Goal: Task Accomplishment & Management: Complete application form

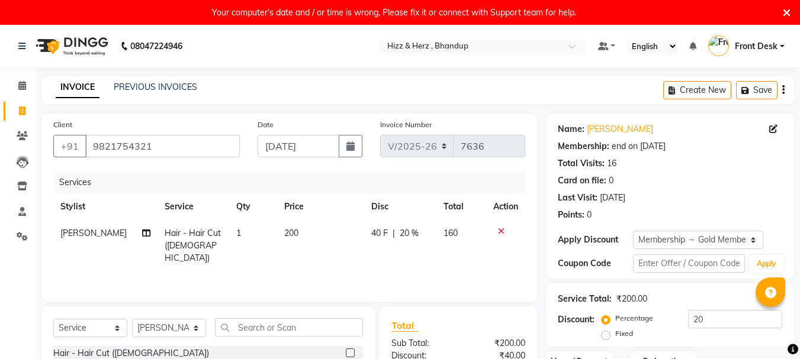
select select "629"
select select "service"
select select "26430"
select select "1: Object"
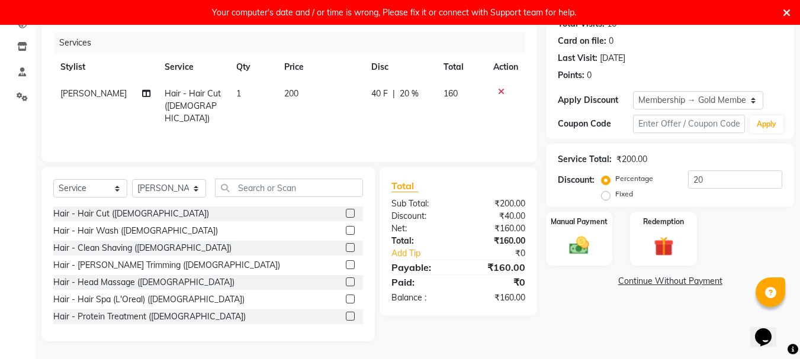
scroll to position [140, 0]
click at [587, 241] on img at bounding box center [578, 246] width 33 height 24
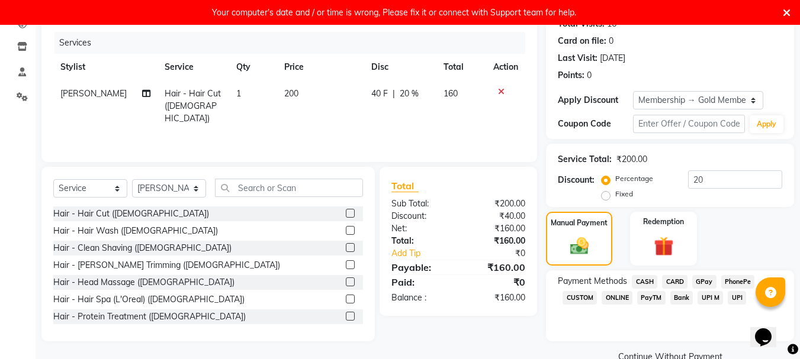
click at [703, 278] on span "GPay" at bounding box center [704, 282] width 24 height 14
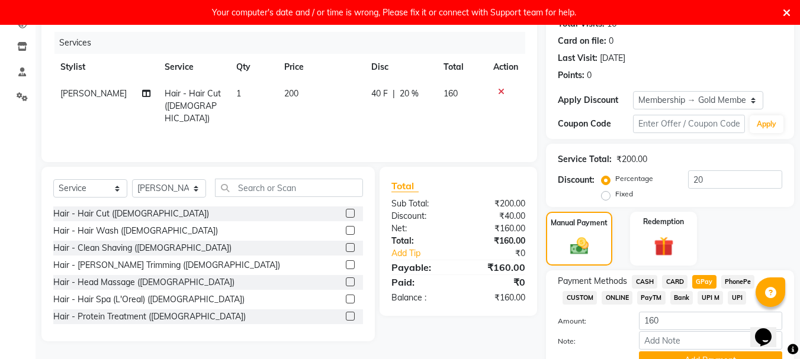
scroll to position [197, 0]
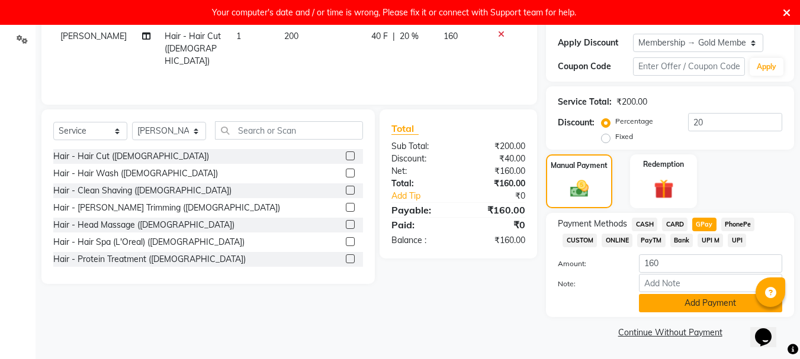
drag, startPoint x: 701, startPoint y: 307, endPoint x: 694, endPoint y: 309, distance: 7.5
click at [694, 309] on button "Add Payment" at bounding box center [710, 303] width 143 height 18
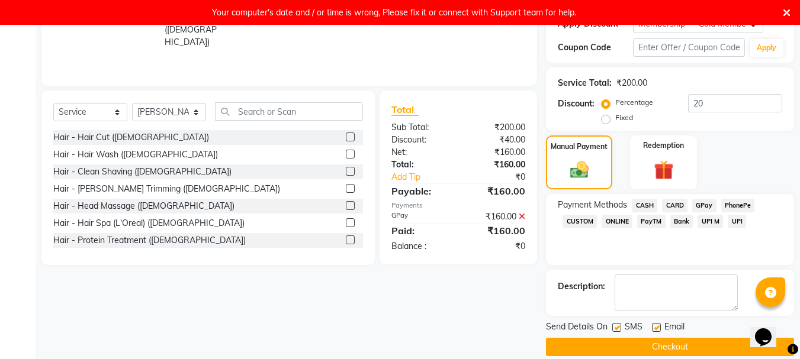
scroll to position [231, 0]
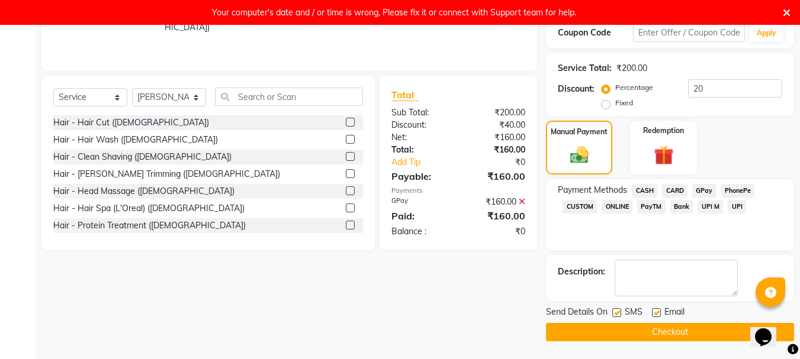
click at [787, 14] on icon at bounding box center [786, 13] width 8 height 11
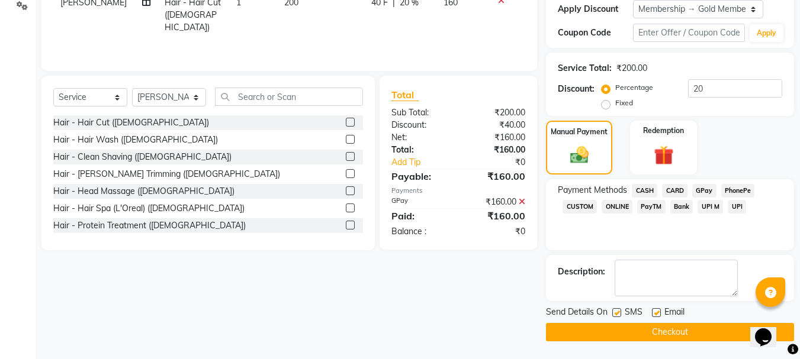
scroll to position [206, 0]
click at [679, 328] on button "Checkout" at bounding box center [670, 332] width 248 height 18
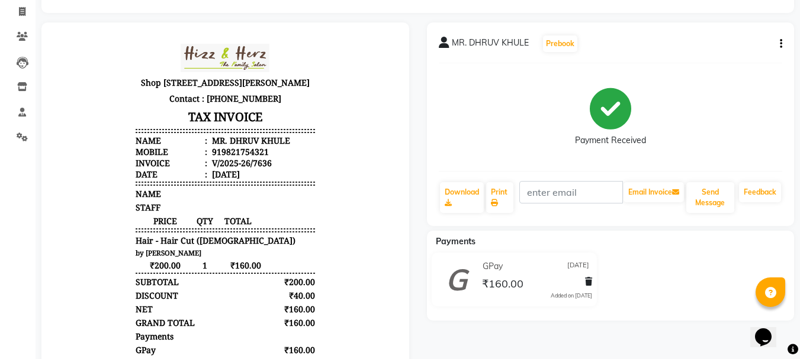
scroll to position [189, 0]
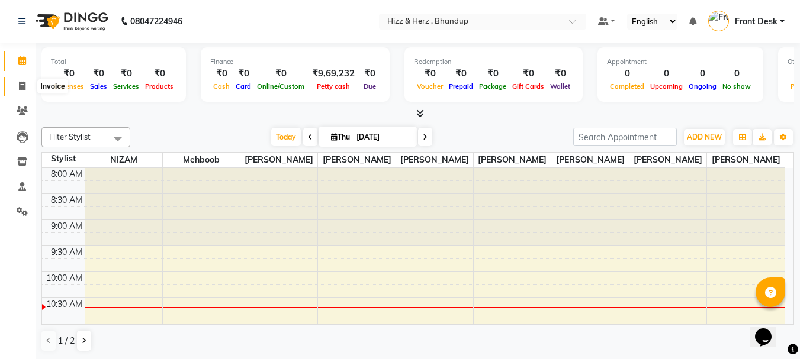
click at [30, 86] on span at bounding box center [22, 87] width 21 height 14
select select "629"
select select "service"
click at [21, 85] on icon at bounding box center [22, 86] width 7 height 9
select select "629"
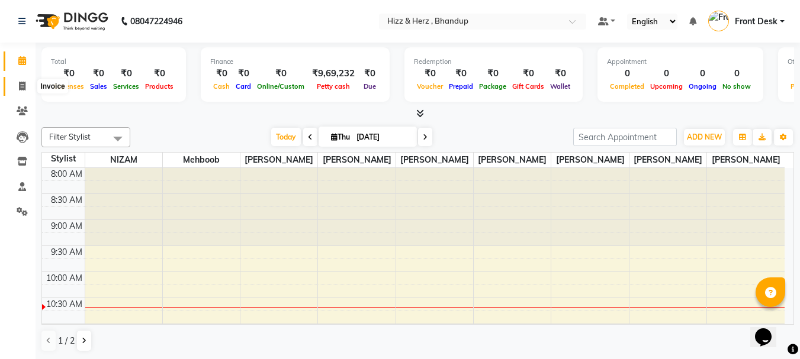
select select "service"
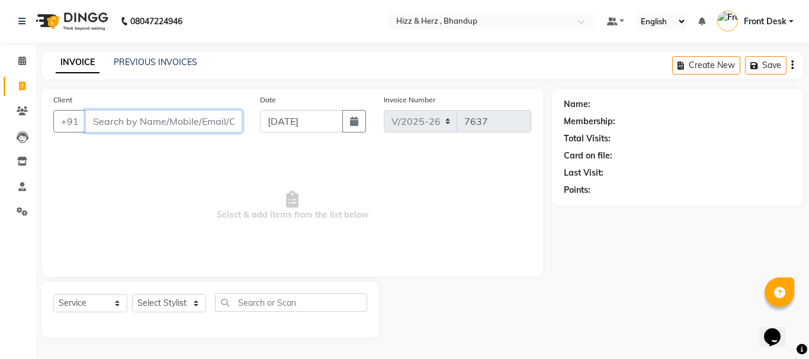
click at [219, 117] on input "Client" at bounding box center [163, 121] width 157 height 22
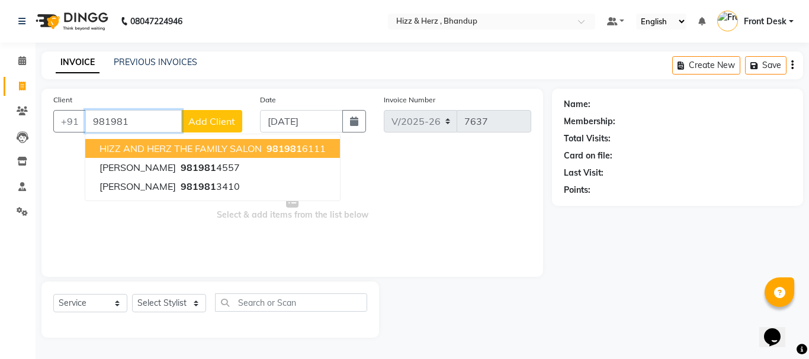
click at [242, 141] on button "HIZZ AND HERZ THE FAMILY SALON 981981 6111" at bounding box center [212, 148] width 255 height 19
type input "9819816111"
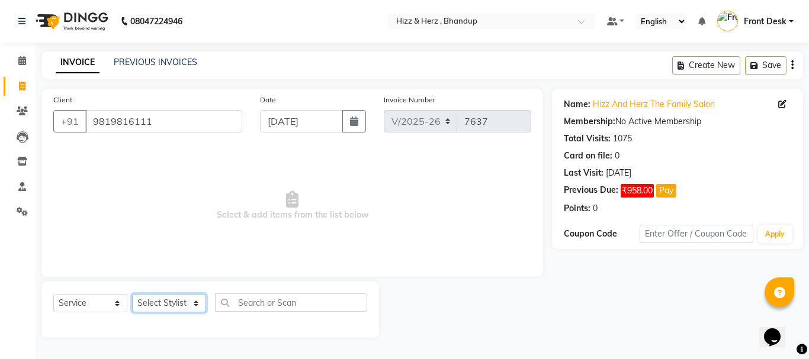
click at [192, 299] on select "Select Stylist Front Desk [PERSON_NAME] HIZZ & HERZ 2 [PERSON_NAME] [PERSON_NAM…" at bounding box center [169, 303] width 74 height 18
select select "33193"
click at [132, 294] on select "Select Stylist Front Desk [PERSON_NAME] HIZZ & HERZ 2 [PERSON_NAME] [PERSON_NAM…" at bounding box center [169, 303] width 74 height 18
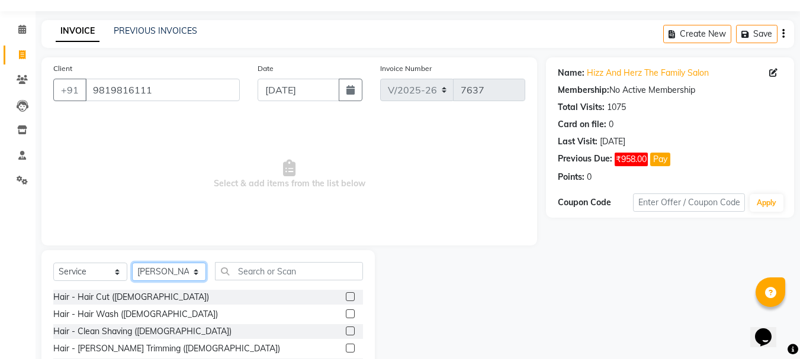
scroll to position [59, 0]
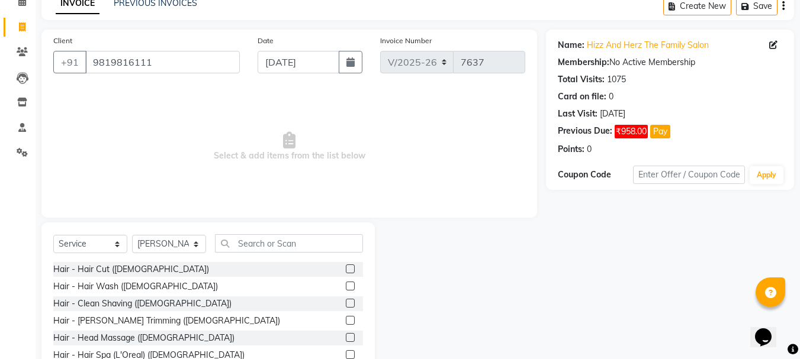
click at [346, 319] on label at bounding box center [350, 320] width 9 height 9
click at [346, 319] on input "checkbox" at bounding box center [350, 321] width 8 height 8
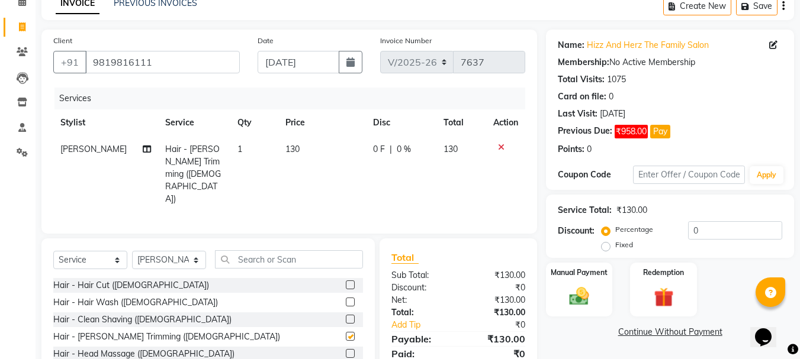
checkbox input "false"
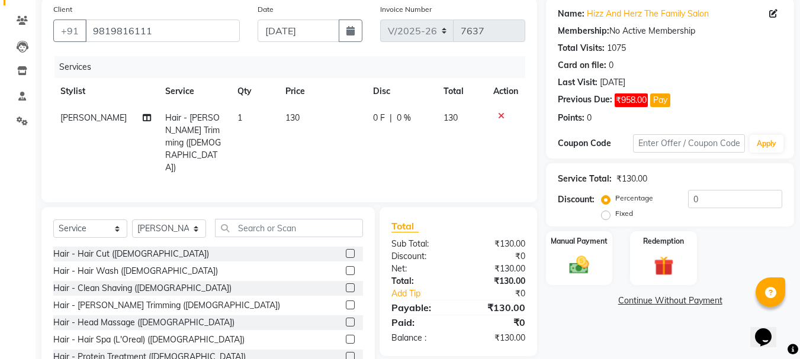
scroll to position [115, 0]
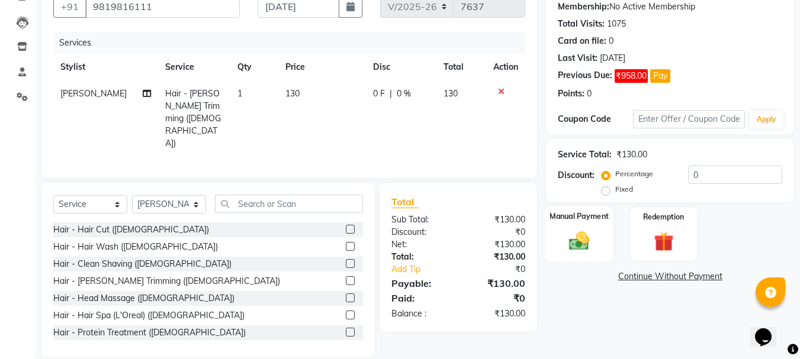
click at [579, 249] on img at bounding box center [578, 241] width 33 height 24
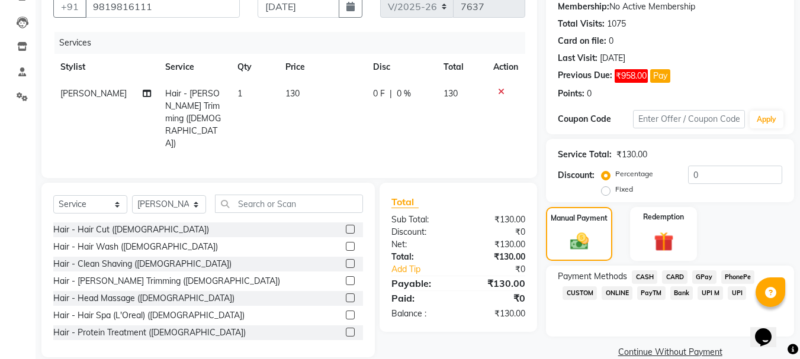
click at [707, 275] on span "GPay" at bounding box center [704, 277] width 24 height 14
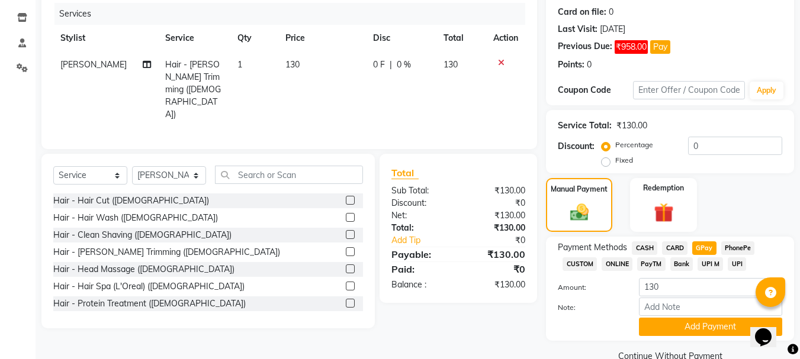
scroll to position [168, 0]
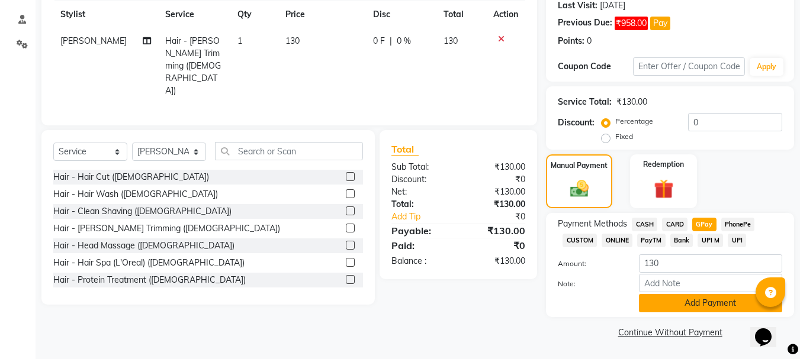
click at [713, 299] on button "Add Payment" at bounding box center [710, 303] width 143 height 18
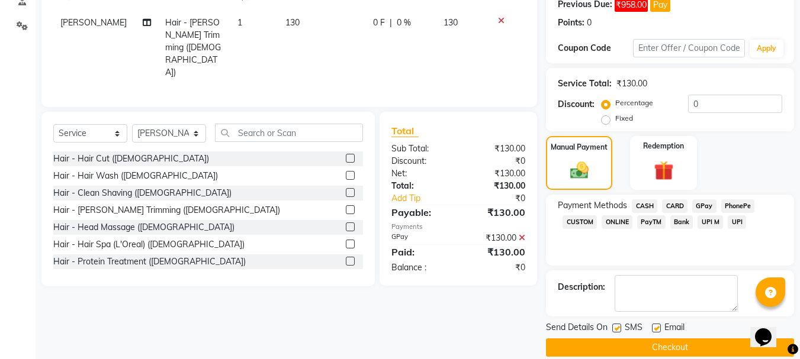
scroll to position [201, 0]
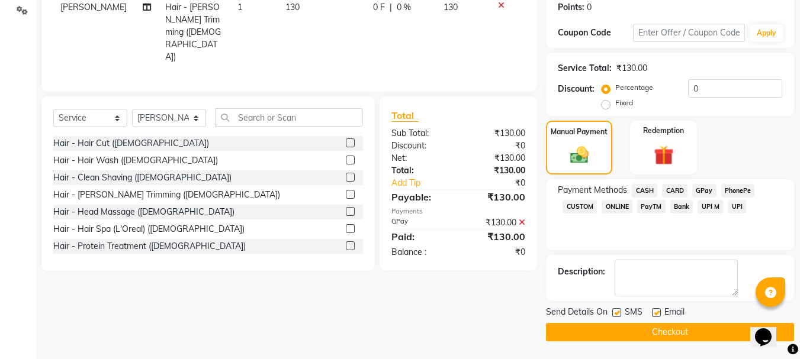
click at [706, 333] on button "Checkout" at bounding box center [670, 332] width 248 height 18
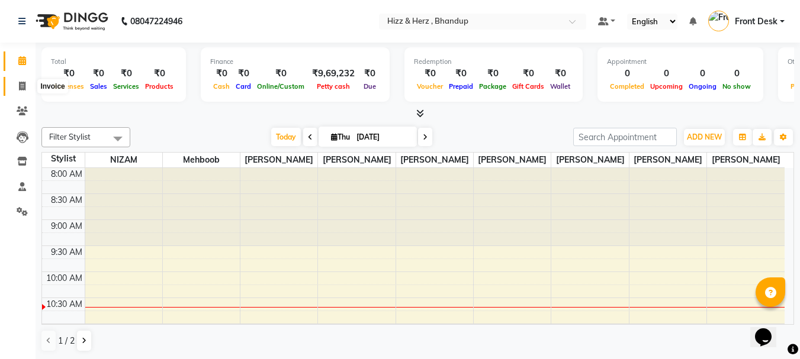
click at [24, 85] on icon at bounding box center [22, 86] width 7 height 9
select select "629"
select select "service"
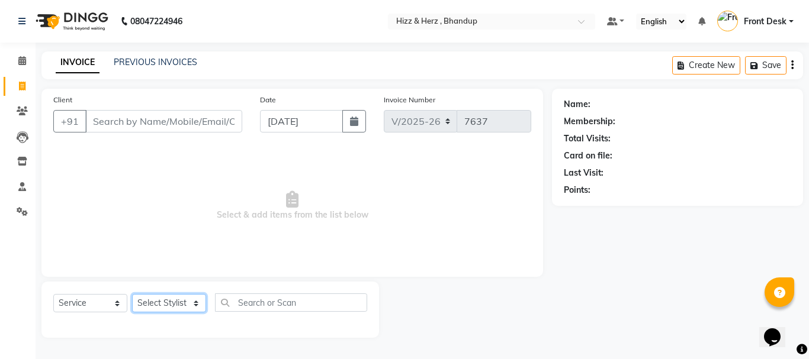
click at [181, 307] on select "Select Stylist Front Desk [PERSON_NAME] HIZZ & HERZ 2 [PERSON_NAME] [PERSON_NAM…" at bounding box center [169, 303] width 74 height 18
select select "11514"
click at [132, 294] on select "Select Stylist Front Desk [PERSON_NAME] HIZZ & HERZ 2 [PERSON_NAME] [PERSON_NAM…" at bounding box center [169, 303] width 74 height 18
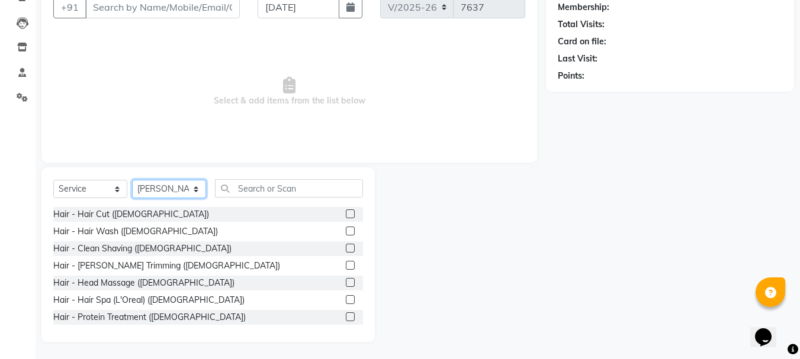
scroll to position [115, 0]
click at [346, 212] on label at bounding box center [350, 213] width 9 height 9
click at [346, 212] on input "checkbox" at bounding box center [350, 214] width 8 height 8
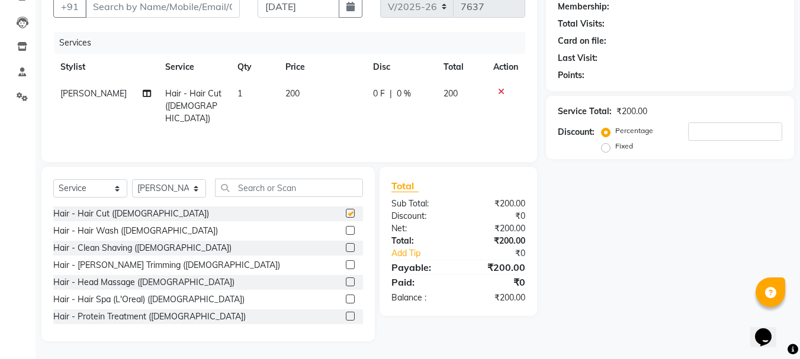
checkbox input "false"
click at [346, 265] on label at bounding box center [350, 264] width 9 height 9
click at [346, 265] on input "checkbox" at bounding box center [350, 266] width 8 height 8
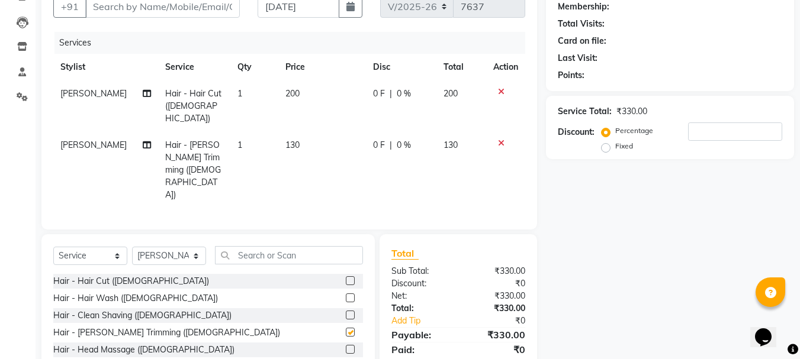
checkbox input "false"
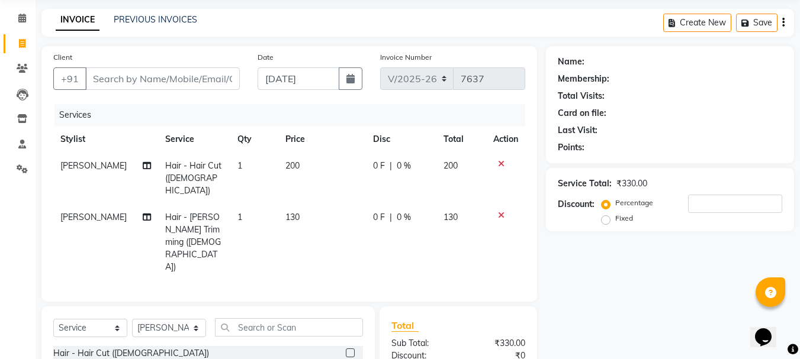
scroll to position [0, 0]
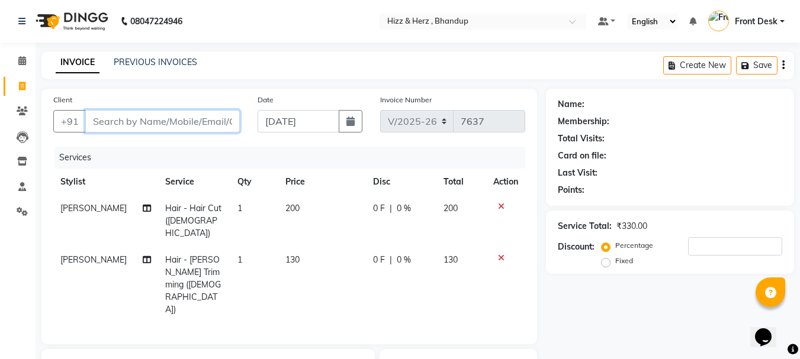
click at [215, 121] on input "Client" at bounding box center [162, 121] width 154 height 22
type input "9"
type input "0"
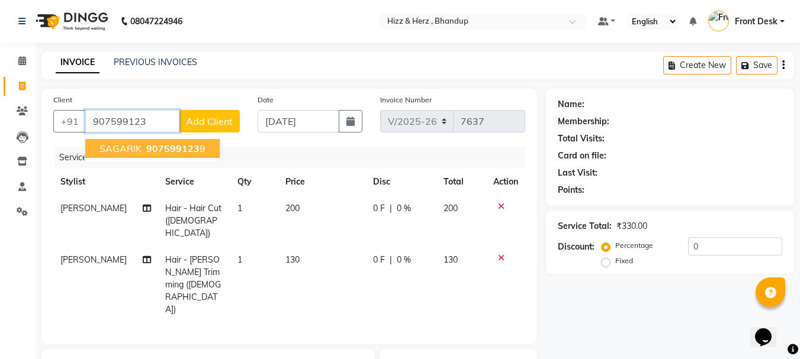
click at [207, 152] on button "SAGARIK 907599123 9" at bounding box center [152, 148] width 134 height 19
type input "9075991239"
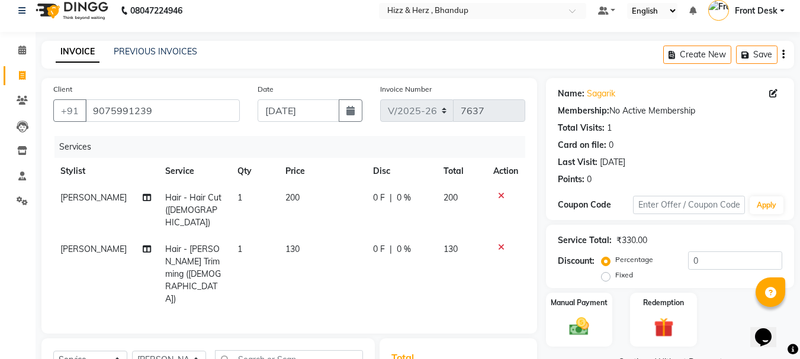
scroll to position [141, 0]
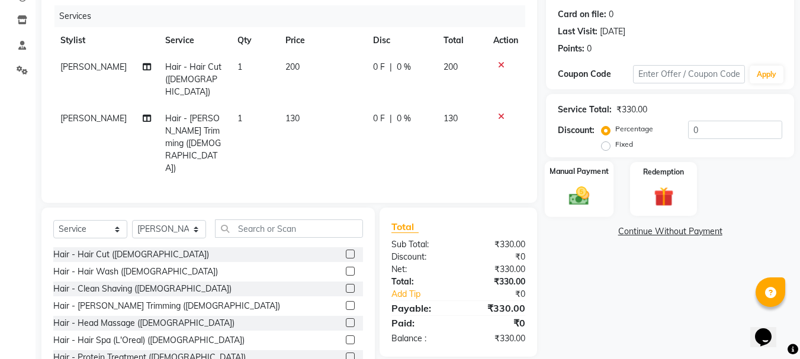
click at [578, 199] on img at bounding box center [578, 196] width 33 height 24
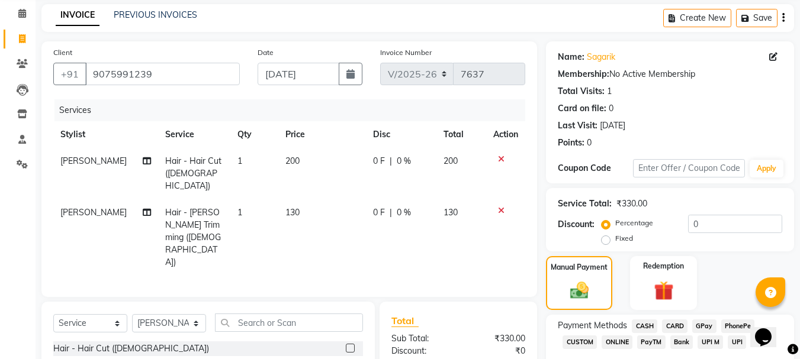
scroll to position [118, 0]
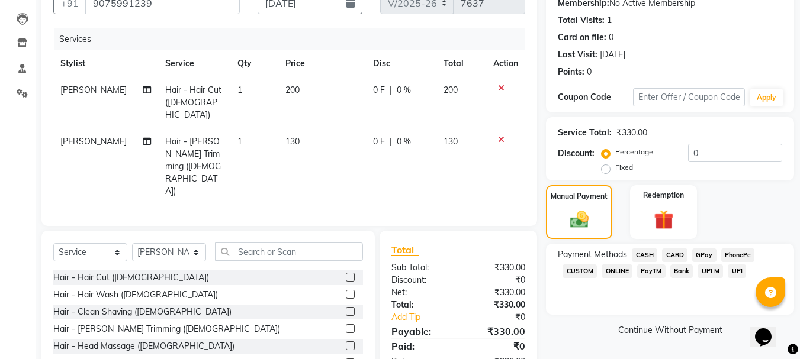
click at [703, 253] on span "GPay" at bounding box center [704, 256] width 24 height 14
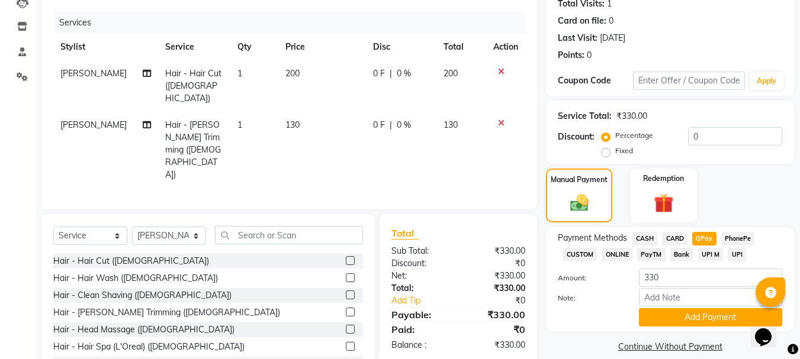
scroll to position [149, 0]
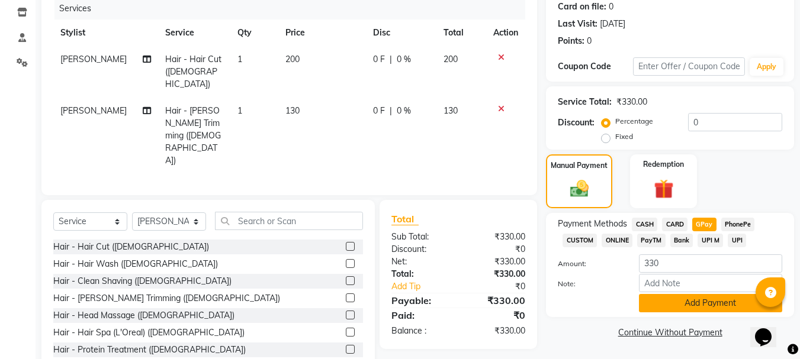
click at [699, 301] on button "Add Payment" at bounding box center [710, 303] width 143 height 18
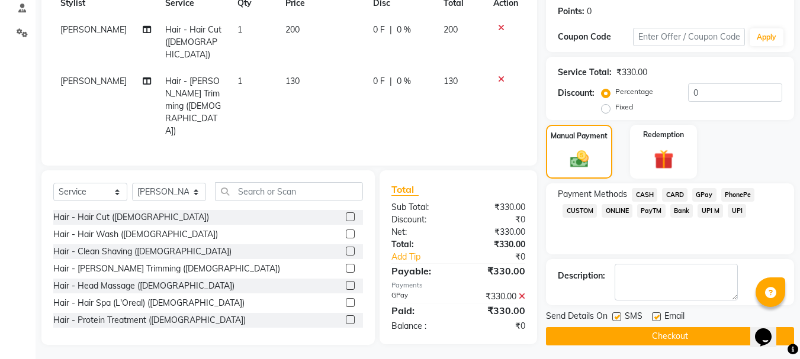
scroll to position [183, 0]
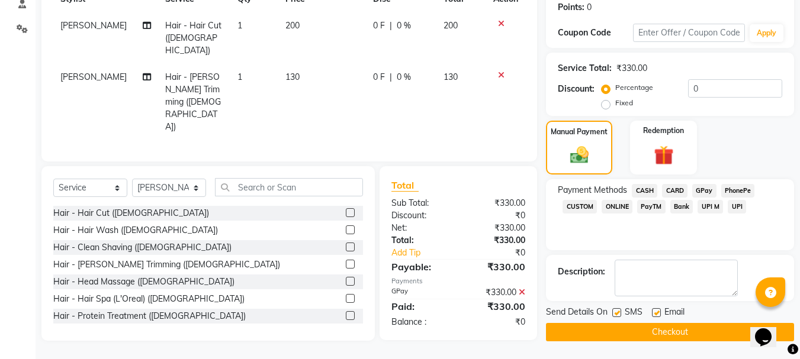
click at [702, 335] on button "Checkout" at bounding box center [670, 332] width 248 height 18
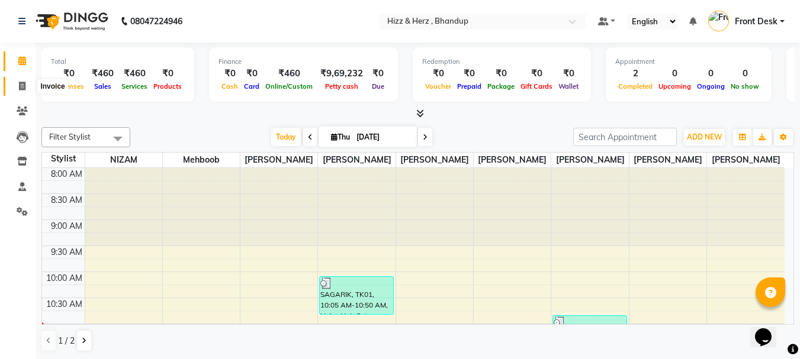
click at [24, 86] on icon at bounding box center [22, 86] width 7 height 9
select select "service"
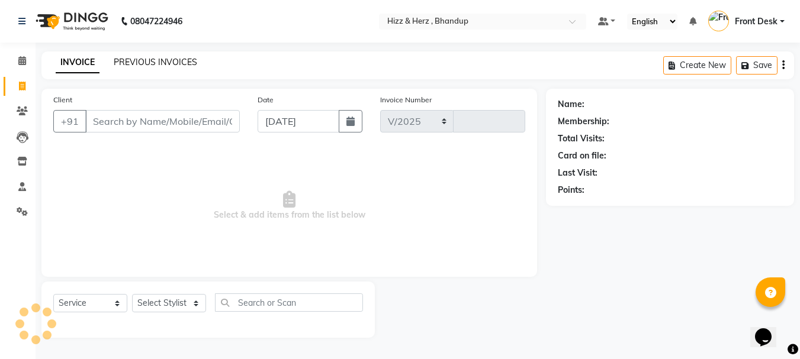
select select "629"
type input "7639"
click at [133, 65] on link "PREVIOUS INVOICES" at bounding box center [155, 62] width 83 height 11
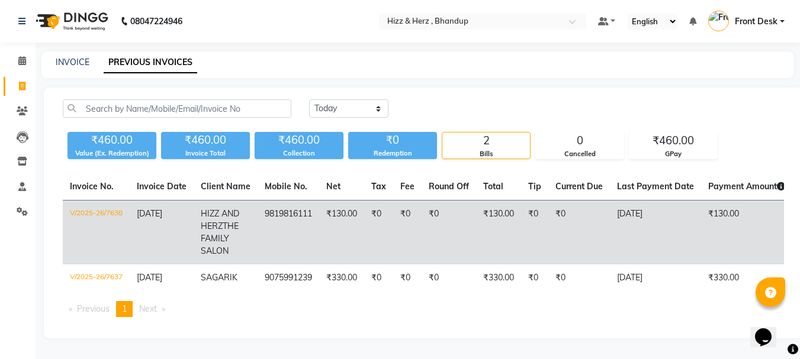
click at [242, 218] on td "HIZZ AND HERZ THE FAMILY SALON" at bounding box center [226, 233] width 64 height 65
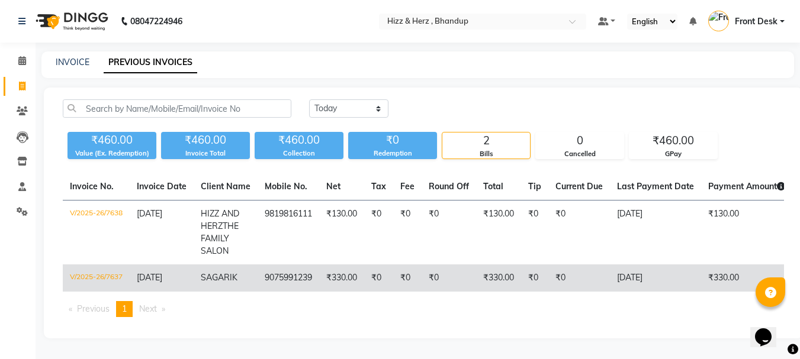
click at [218, 268] on td "SAGARIK" at bounding box center [226, 278] width 64 height 27
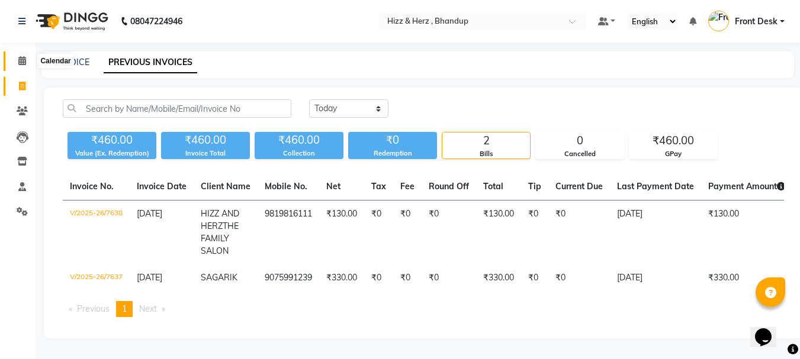
click at [20, 59] on icon at bounding box center [22, 60] width 8 height 9
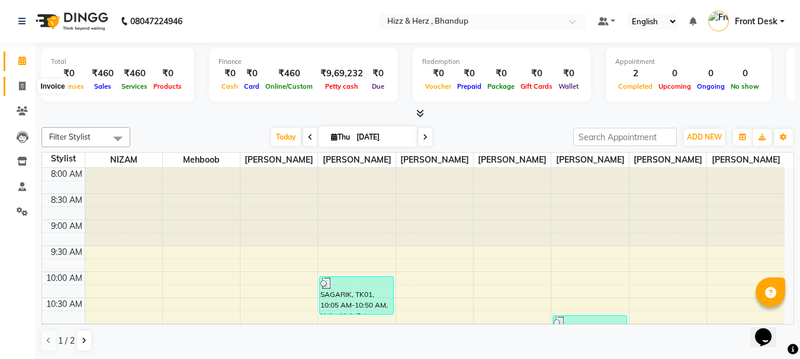
click at [21, 86] on icon at bounding box center [22, 86] width 7 height 9
select select "629"
select select "service"
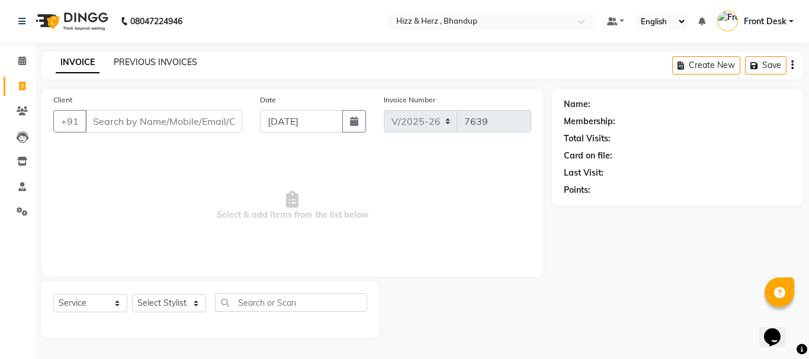
click at [133, 66] on link "PREVIOUS INVOICES" at bounding box center [155, 62] width 83 height 11
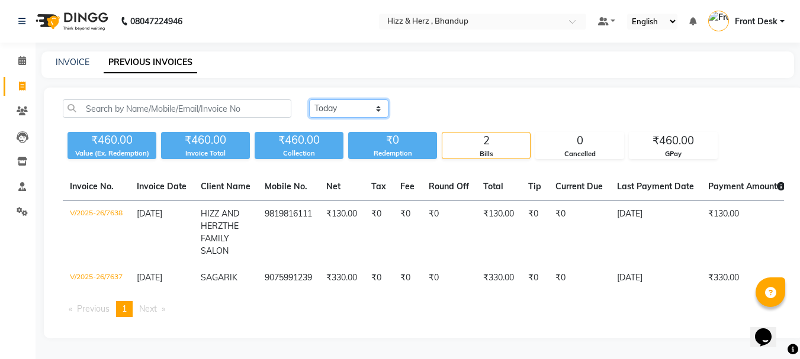
click at [346, 107] on select "Today Yesterday Custom Range" at bounding box center [348, 108] width 79 height 18
select select "yesterday"
click at [309, 99] on select "Today Yesterday Custom Range" at bounding box center [348, 108] width 79 height 18
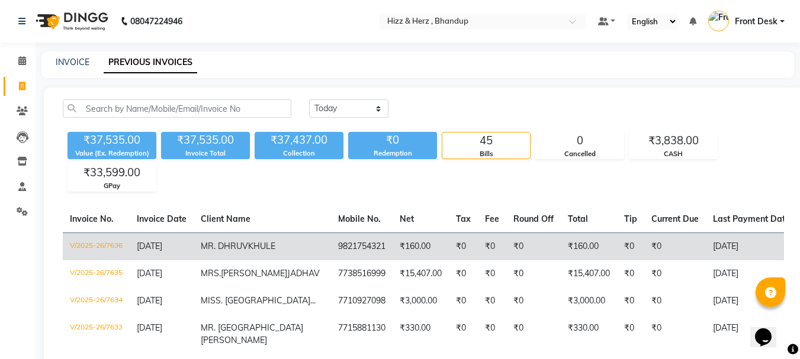
click at [252, 252] on td "MR. DHRUV KHULE" at bounding box center [262, 247] width 137 height 28
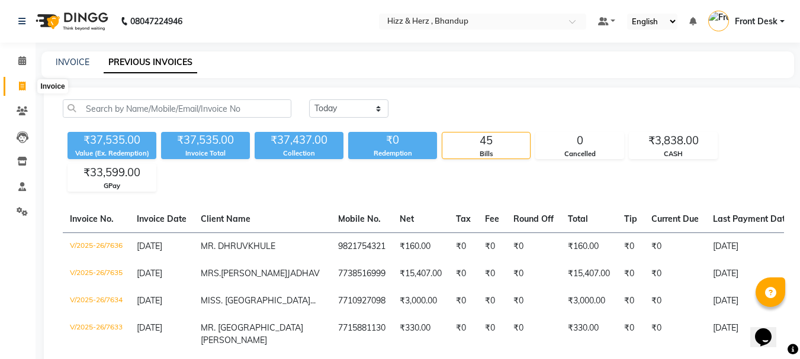
click at [21, 83] on icon at bounding box center [22, 86] width 7 height 9
select select "629"
select select "service"
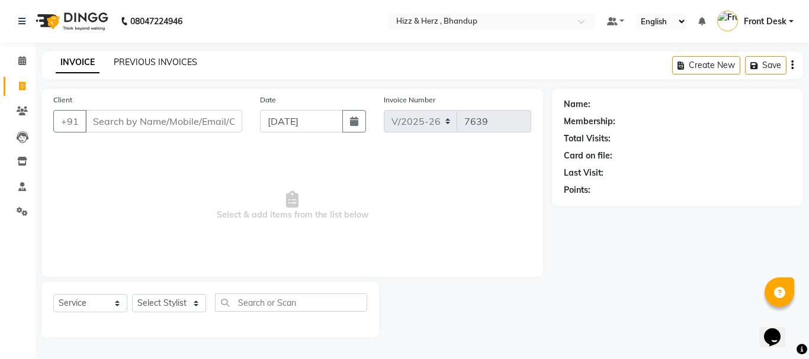
click at [146, 61] on link "PREVIOUS INVOICES" at bounding box center [155, 62] width 83 height 11
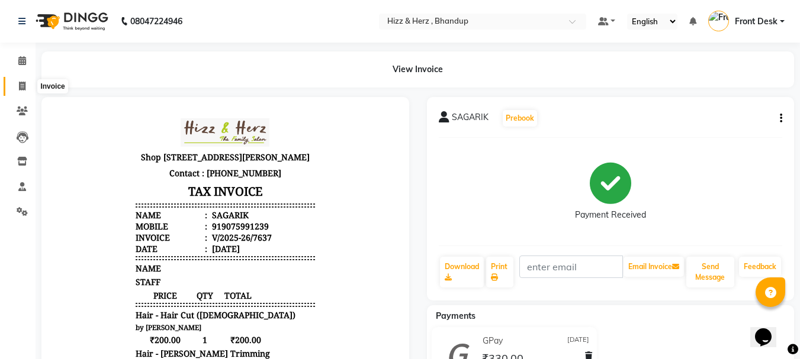
click at [21, 87] on icon at bounding box center [22, 86] width 7 height 9
select select "629"
select select "service"
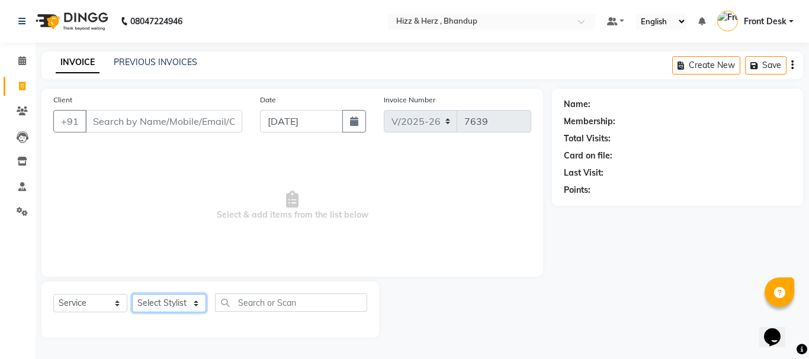
click at [196, 308] on select "Select Stylist Front Desk [PERSON_NAME] HIZZ & HERZ 2 [PERSON_NAME] [PERSON_NAM…" at bounding box center [169, 303] width 74 height 18
select select "11514"
click at [132, 294] on select "Select Stylist Front Desk [PERSON_NAME] HIZZ & HERZ 2 [PERSON_NAME] [PERSON_NAM…" at bounding box center [169, 303] width 74 height 18
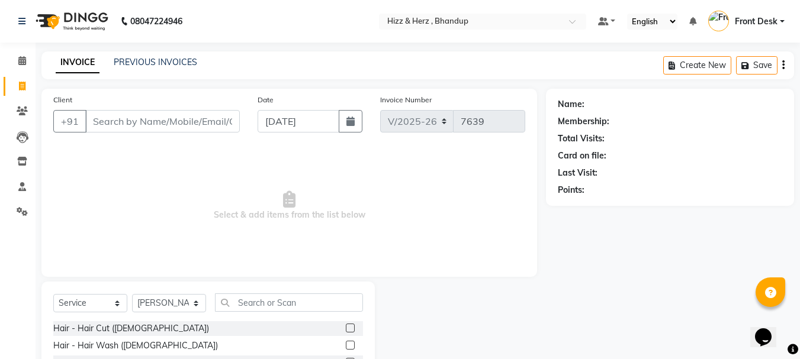
click at [346, 330] on label at bounding box center [350, 328] width 9 height 9
click at [346, 330] on input "checkbox" at bounding box center [350, 329] width 8 height 8
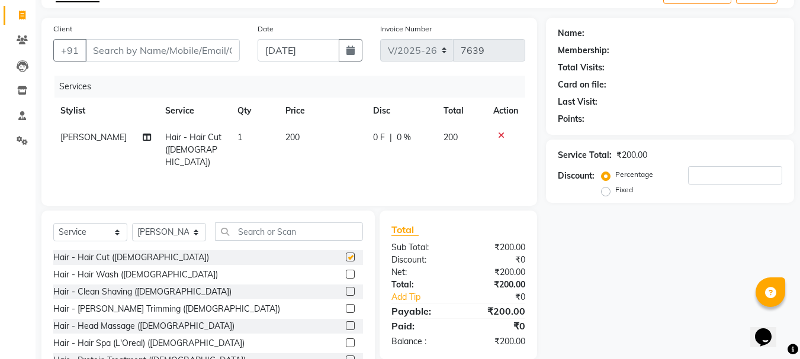
checkbox input "false"
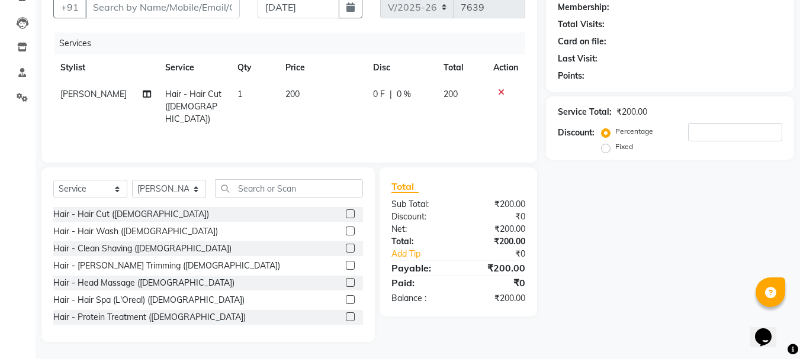
scroll to position [115, 0]
click at [346, 247] on label at bounding box center [350, 247] width 9 height 9
click at [346, 247] on input "checkbox" at bounding box center [350, 248] width 8 height 8
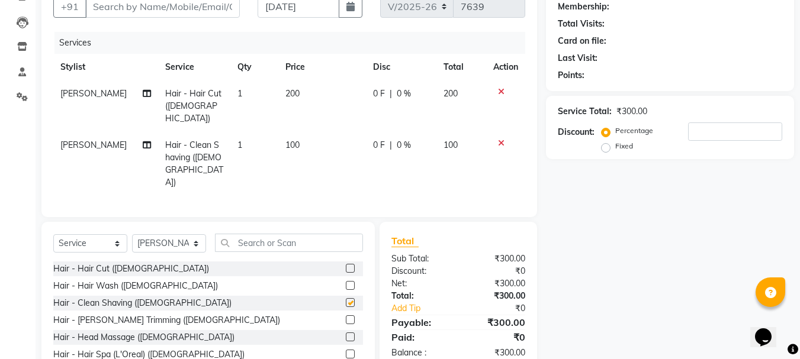
checkbox input "false"
click at [194, 234] on select "Select Stylist Front Desk [PERSON_NAME] HIZZ & HERZ 2 [PERSON_NAME] [PERSON_NAM…" at bounding box center [169, 243] width 74 height 18
select select "24395"
click at [132, 234] on select "Select Stylist Front Desk [PERSON_NAME] HIZZ & HERZ 2 [PERSON_NAME] [PERSON_NAM…" at bounding box center [169, 243] width 74 height 18
click at [346, 264] on label at bounding box center [350, 268] width 9 height 9
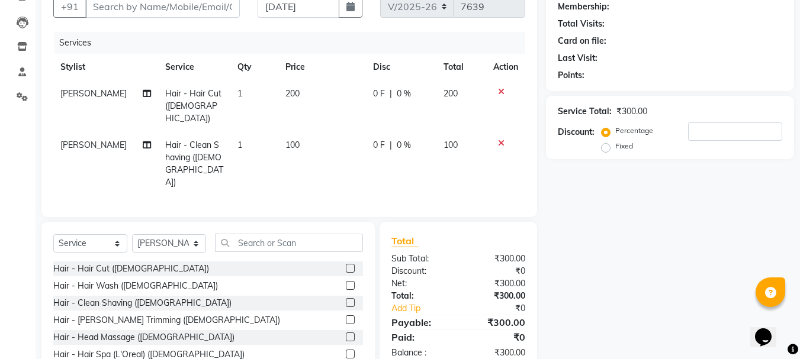
click at [346, 265] on input "checkbox" at bounding box center [350, 269] width 8 height 8
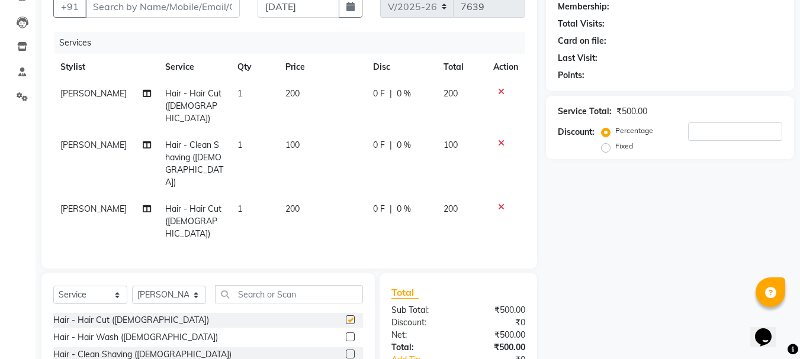
checkbox input "false"
click at [346, 333] on label at bounding box center [350, 337] width 9 height 9
click at [346, 334] on input "checkbox" at bounding box center [350, 338] width 8 height 8
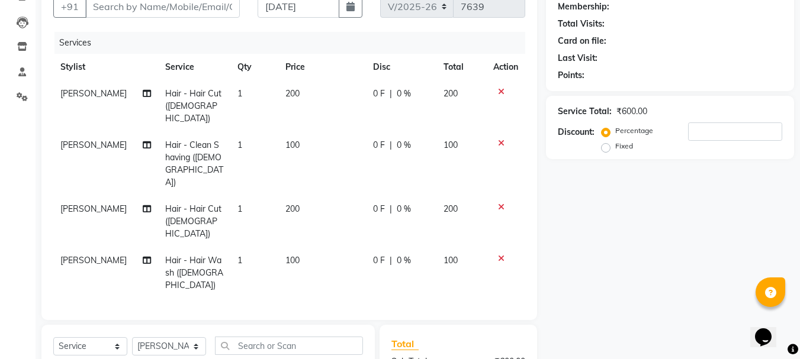
checkbox input "false"
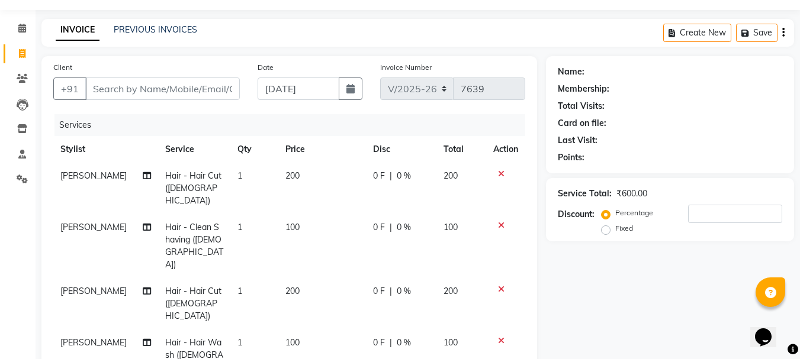
scroll to position [59, 0]
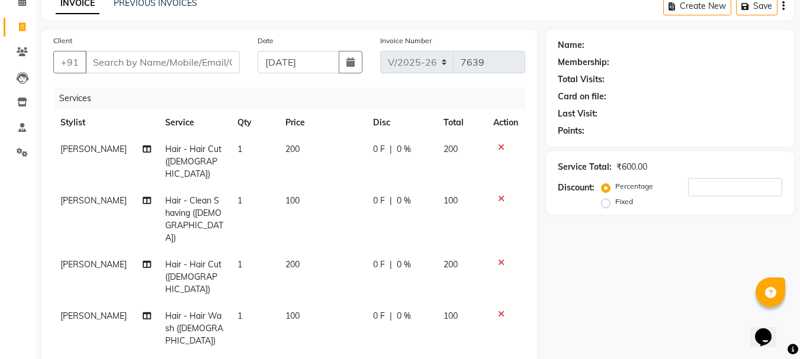
click at [500, 195] on icon at bounding box center [501, 199] width 7 height 8
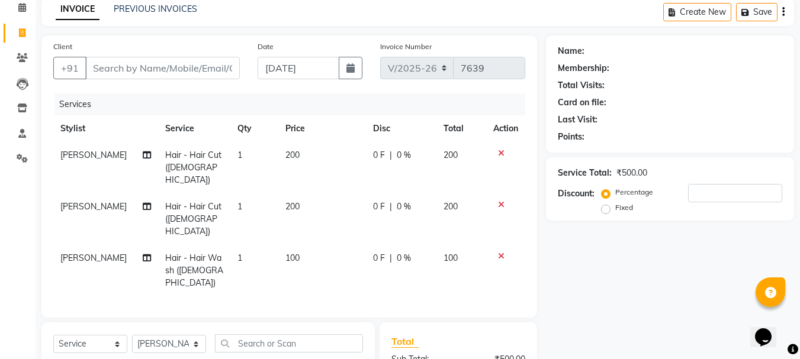
scroll to position [0, 0]
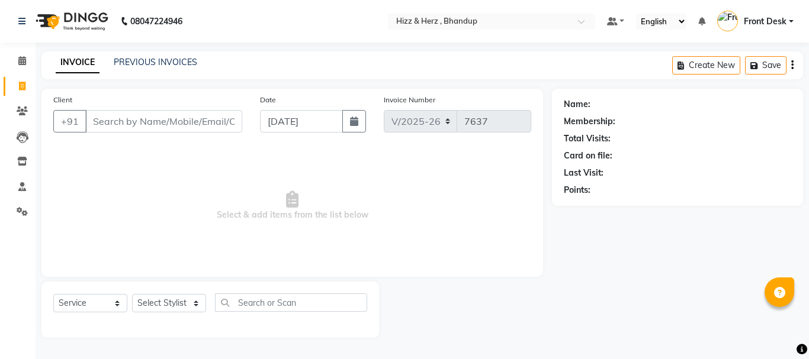
select select "629"
select select "service"
click at [175, 62] on link "PREVIOUS INVOICES" at bounding box center [155, 62] width 83 height 11
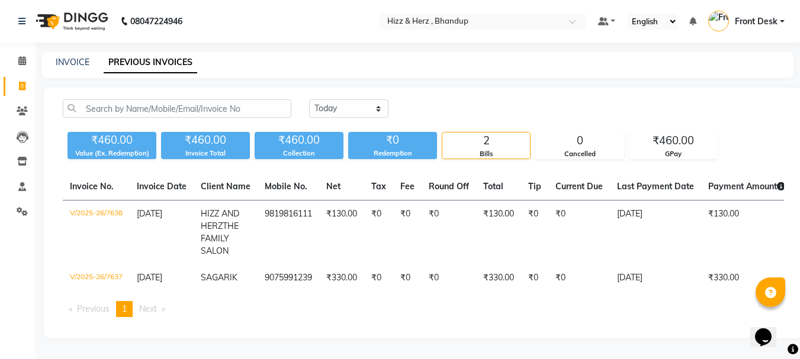
scroll to position [6, 0]
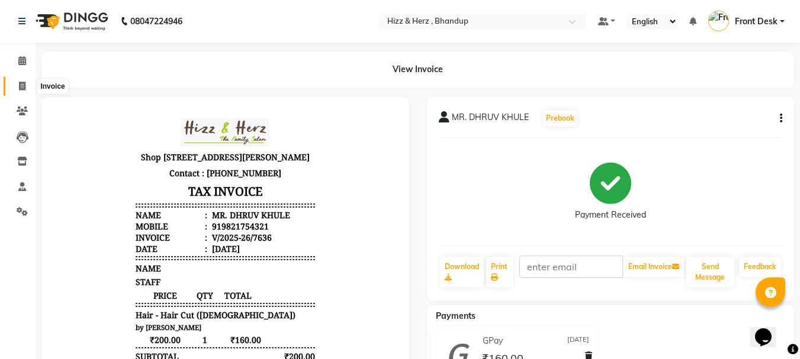
click at [26, 85] on span at bounding box center [22, 87] width 21 height 14
select select "service"
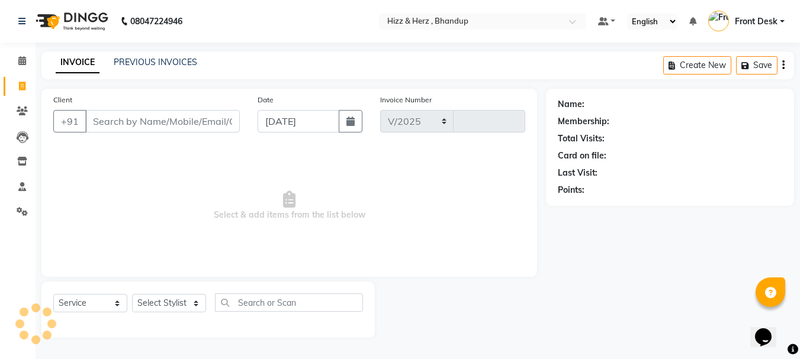
select select "629"
type input "7639"
click at [186, 301] on select "Select Stylist Front Desk [PERSON_NAME] HIZZ & HERZ 2 [PERSON_NAME] [PERSON_NAM…" at bounding box center [169, 303] width 74 height 18
select select "26430"
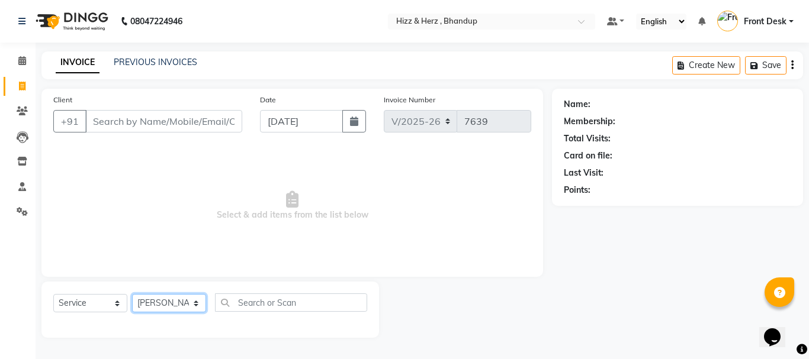
click at [132, 294] on select "Select Stylist Front Desk [PERSON_NAME] HIZZ & HERZ 2 [PERSON_NAME] [PERSON_NAM…" at bounding box center [169, 303] width 74 height 18
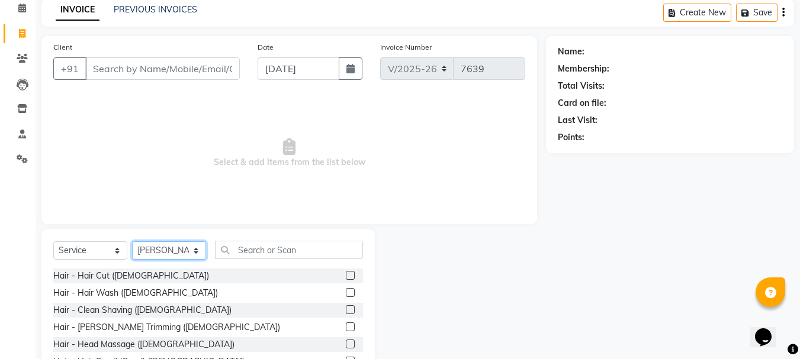
scroll to position [115, 0]
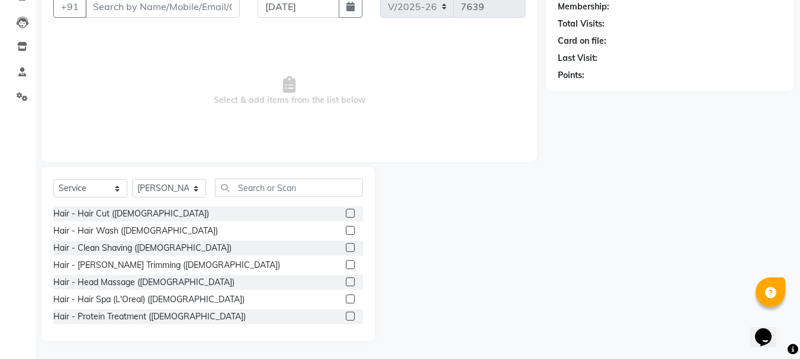
click at [346, 210] on label at bounding box center [350, 213] width 9 height 9
click at [346, 210] on input "checkbox" at bounding box center [350, 214] width 8 height 8
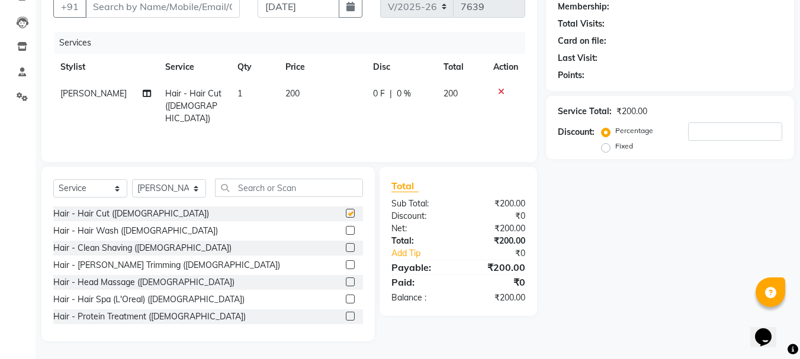
scroll to position [59, 0]
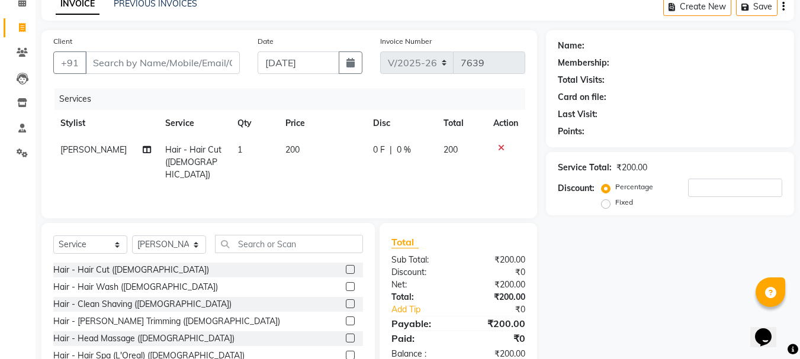
checkbox input "false"
